Goal: Task Accomplishment & Management: Manage account settings

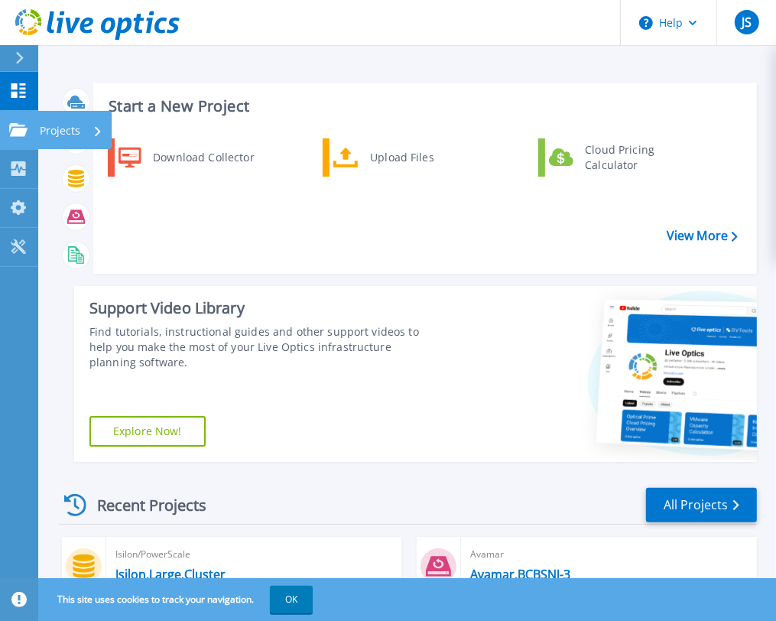
click at [18, 131] on icon at bounding box center [18, 129] width 18 height 13
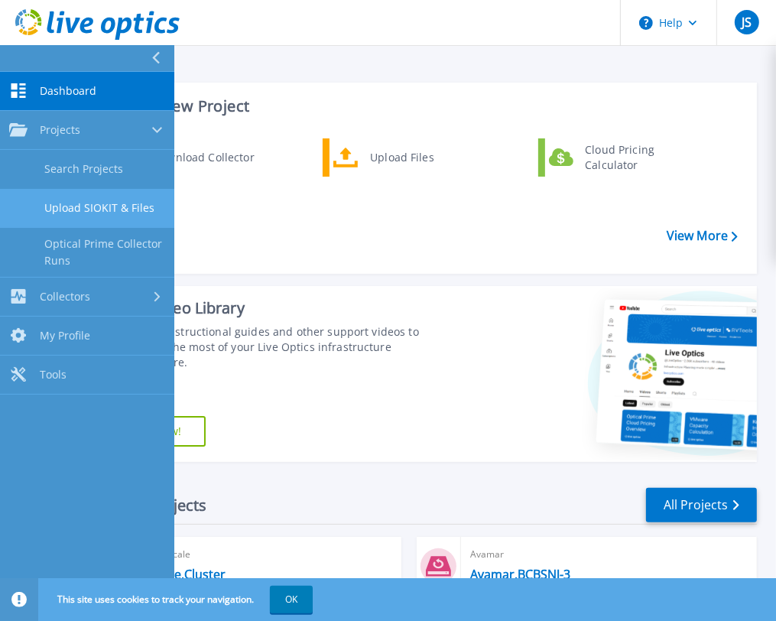
click at [110, 205] on link "Upload SIOKIT & Files" at bounding box center [87, 208] width 174 height 39
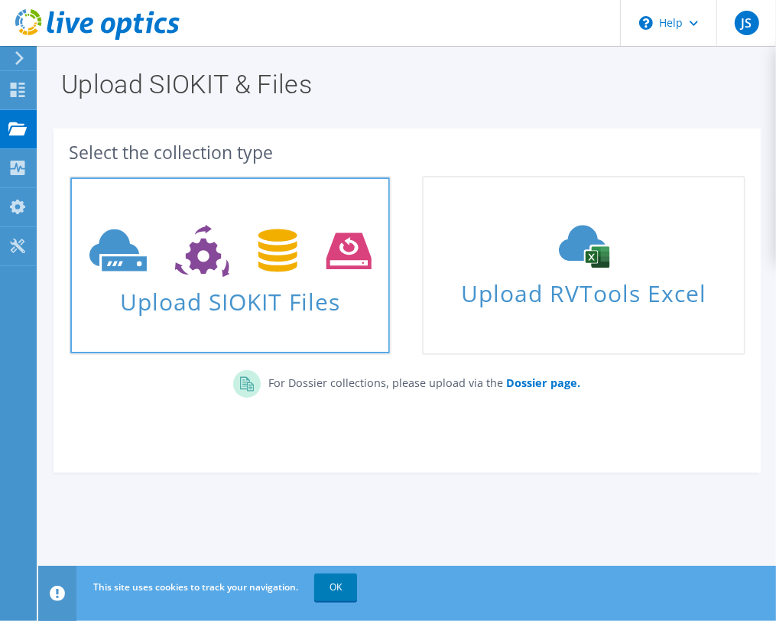
click at [253, 290] on span "Upload SIOKIT Files" at bounding box center [230, 297] width 320 height 33
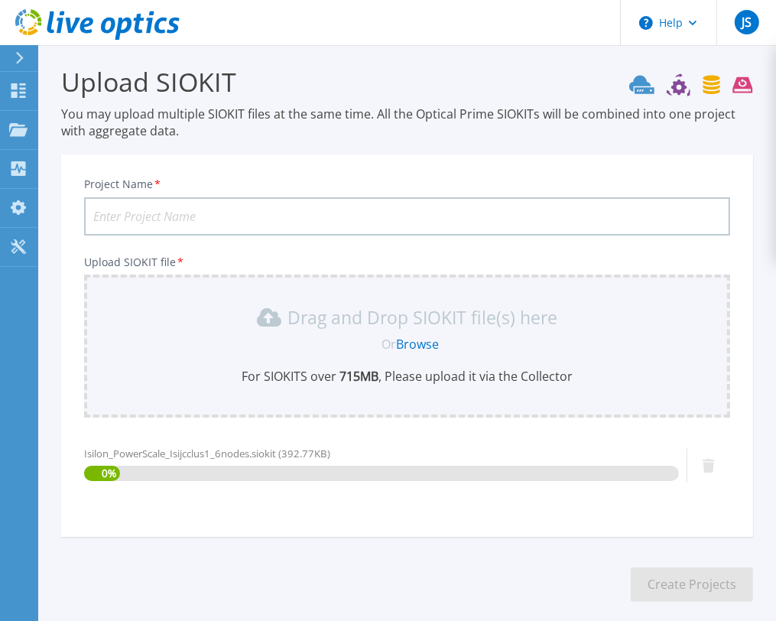
scroll to position [76, 0]
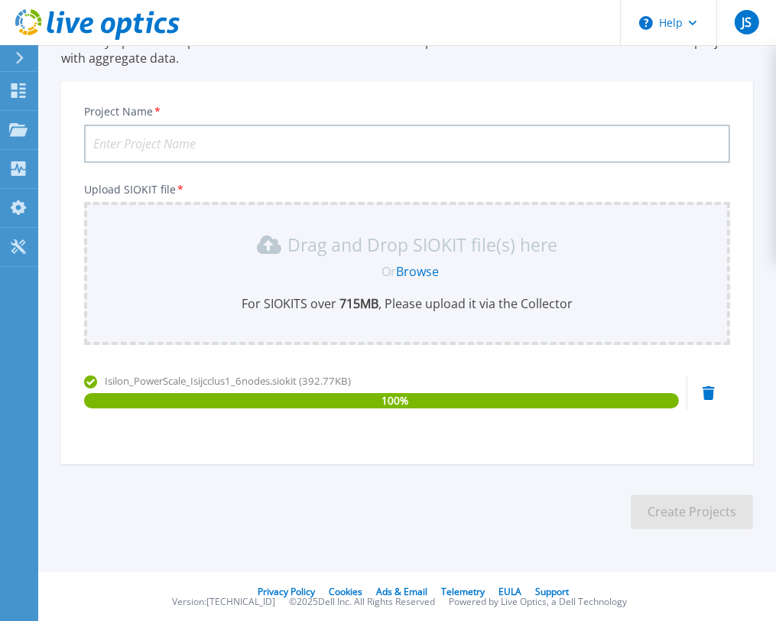
click at [302, 138] on input "Project Name *" at bounding box center [407, 144] width 646 height 38
click at [165, 144] on input "Isilon" at bounding box center [407, 144] width 646 height 38
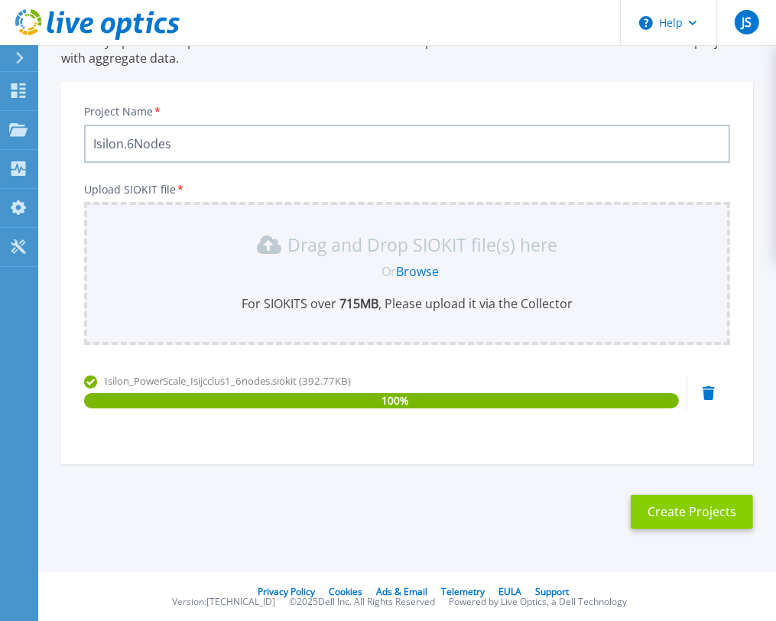
type input "Isilon.6Nodes"
click at [707, 516] on button "Create Projects" at bounding box center [692, 512] width 122 height 34
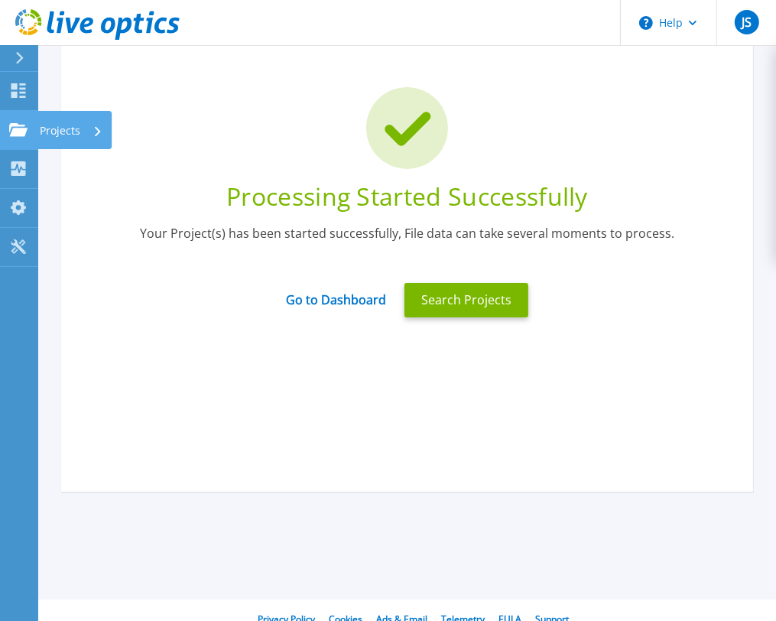
click at [65, 122] on p "Projects" at bounding box center [60, 131] width 41 height 40
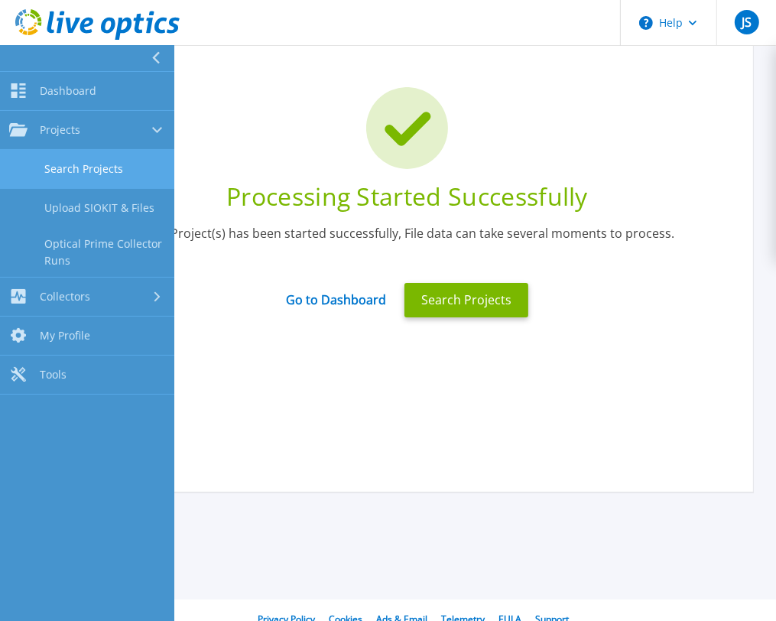
click at [105, 159] on link "Search Projects" at bounding box center [87, 169] width 174 height 39
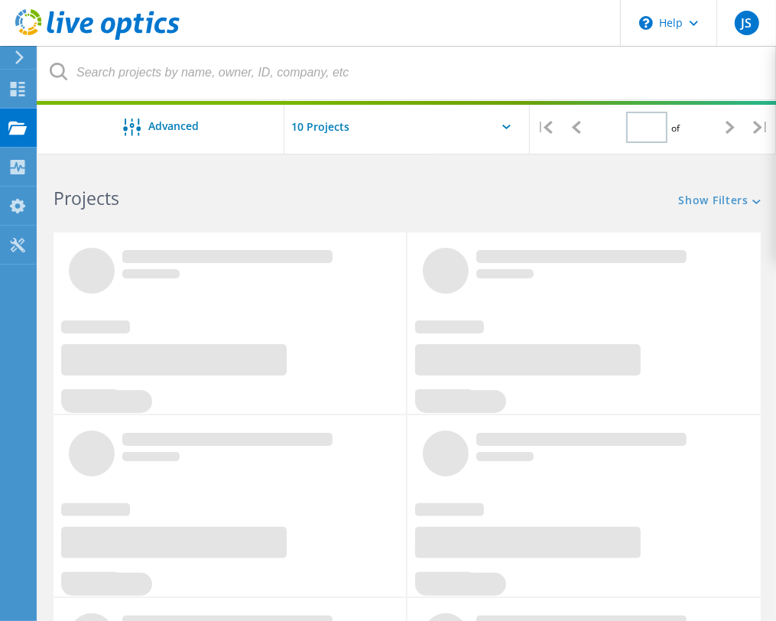
type input "1"
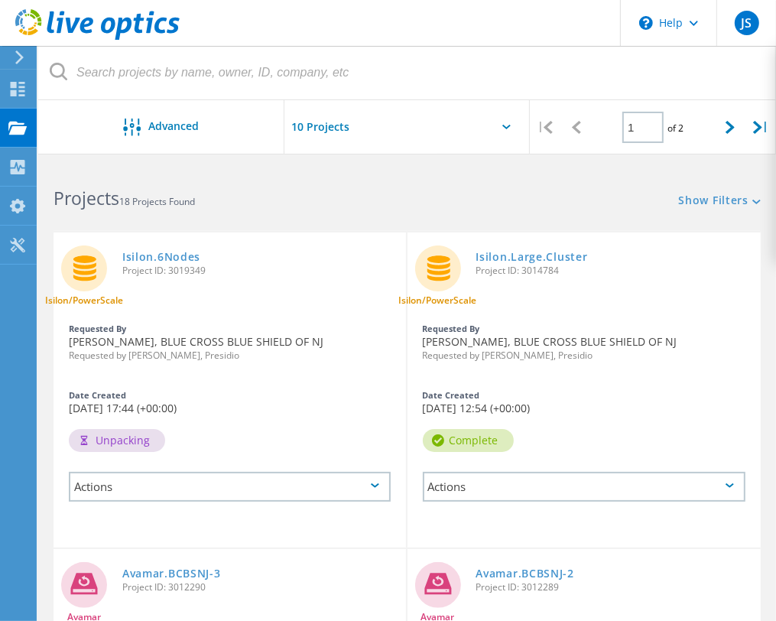
click at [217, 483] on div "Actions" at bounding box center [230, 487] width 322 height 30
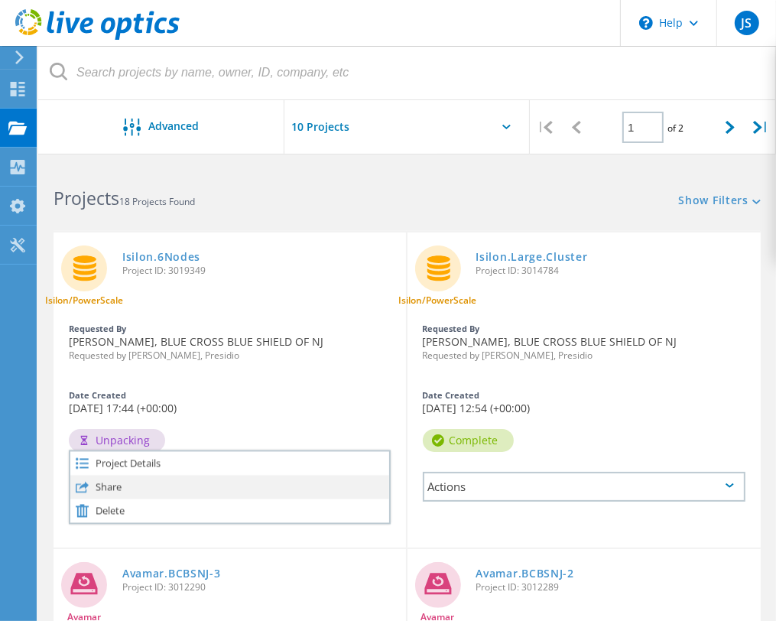
click at [116, 487] on div "Share" at bounding box center [229, 487] width 319 height 24
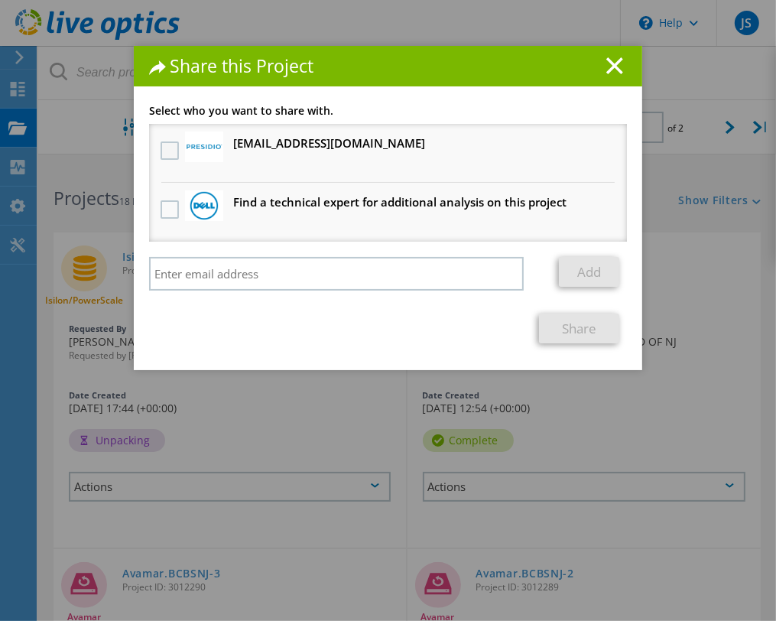
click at [161, 150] on label at bounding box center [172, 150] width 22 height 18
click at [0, 0] on input "checkbox" at bounding box center [0, 0] width 0 height 0
click at [572, 330] on link "Share" at bounding box center [579, 329] width 80 height 30
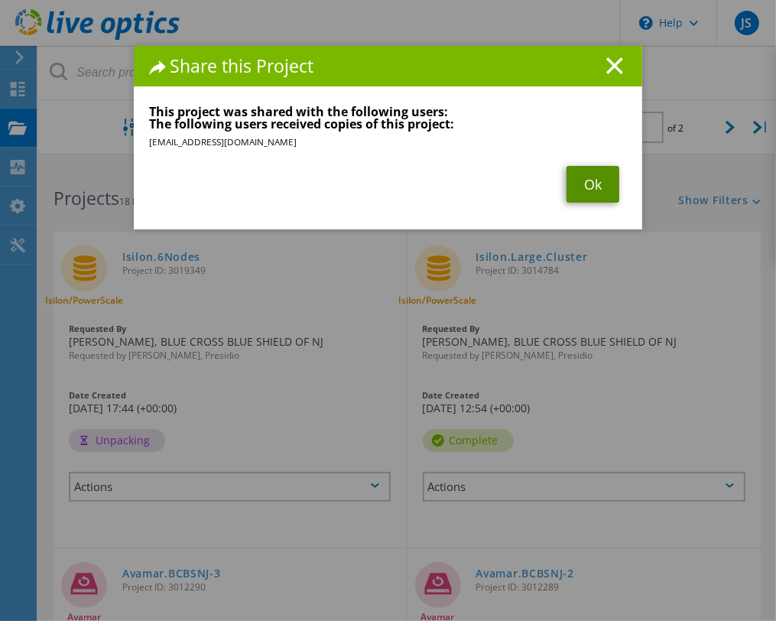
click at [584, 189] on link "Ok" at bounding box center [593, 184] width 53 height 37
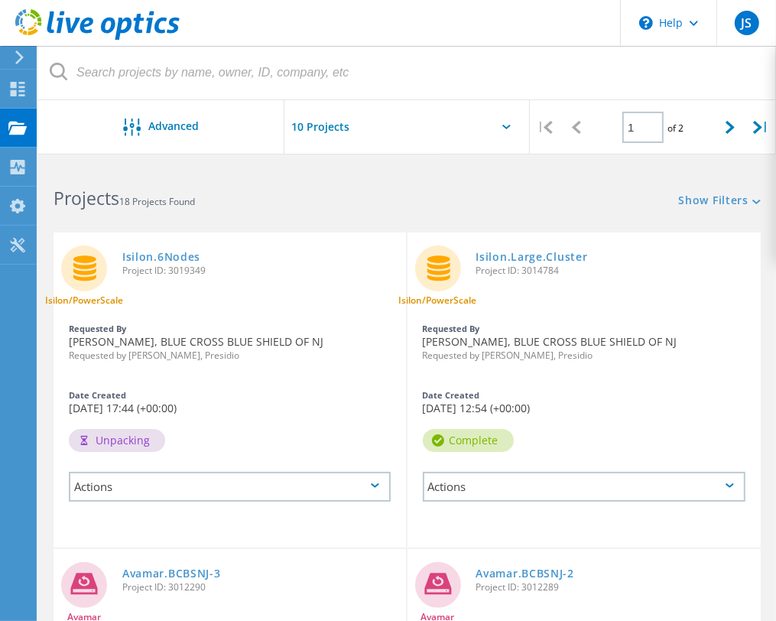
click at [736, 348] on div "Requested By Jason Santos, BLUE CROSS BLUE SHIELD OF NJ Requested by Daniel Cur…" at bounding box center [585, 342] width 354 height 51
click at [736, 15] on div "JS" at bounding box center [747, 23] width 60 height 46
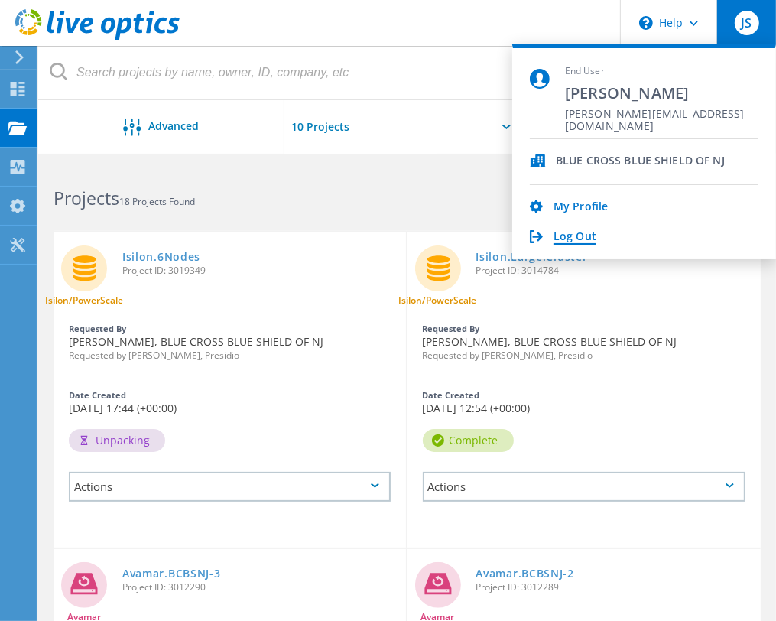
click at [577, 240] on link "Log Out" at bounding box center [575, 237] width 43 height 15
